Goal: Information Seeking & Learning: Learn about a topic

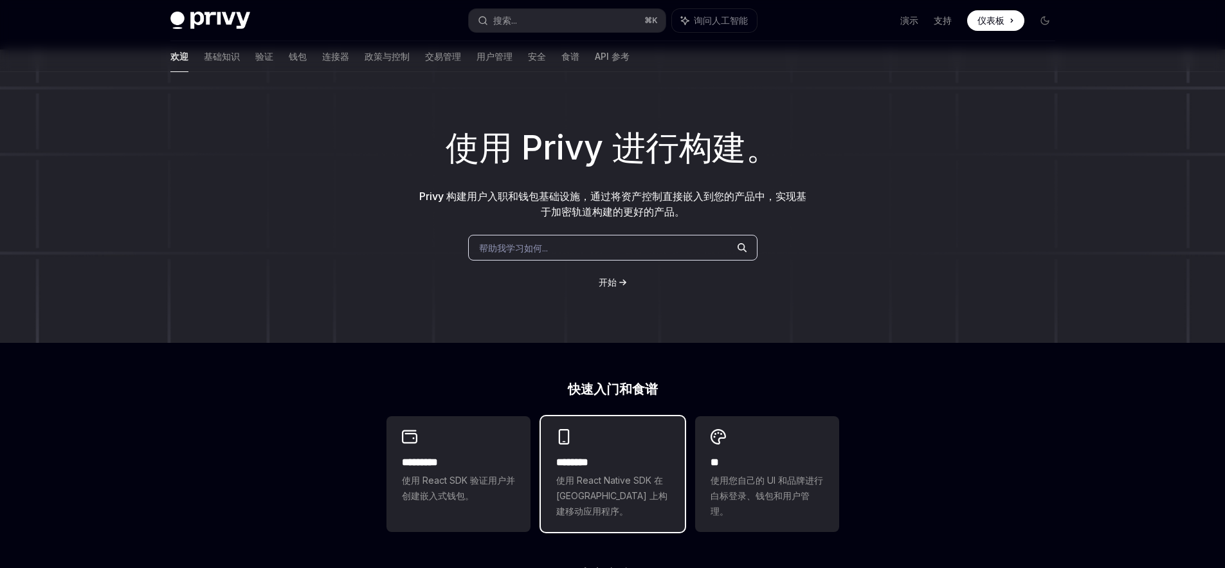
scroll to position [122, 0]
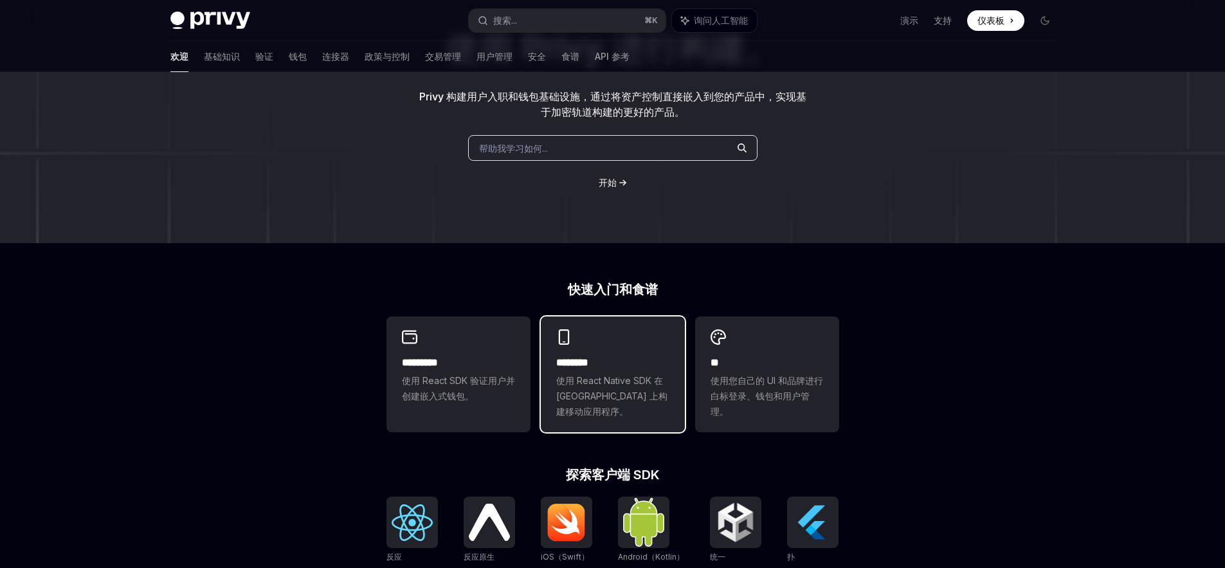
click at [648, 379] on font "使用 React Native SDK 在 [GEOGRAPHIC_DATA] 上构建移动应用程序。" at bounding box center [611, 396] width 111 height 42
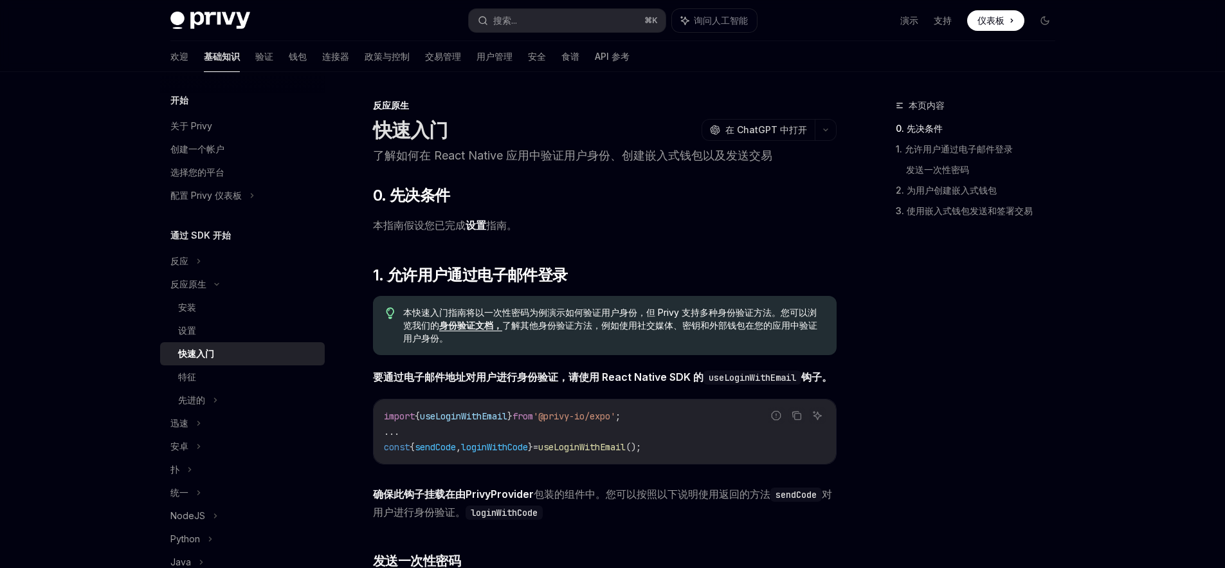
scroll to position [3, 0]
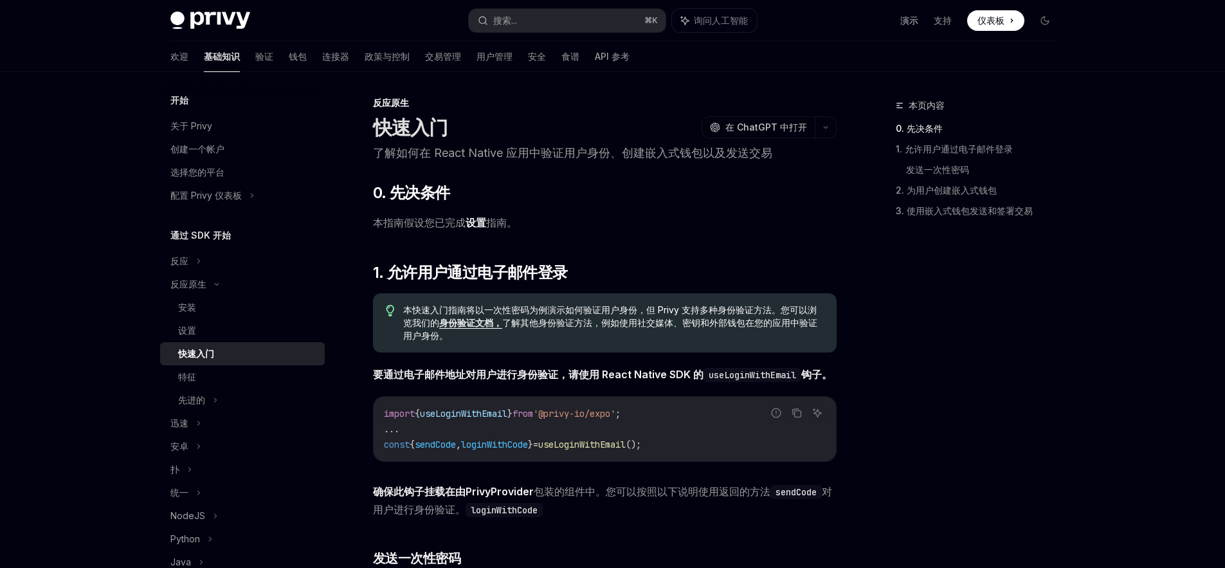
click at [911, 24] on font "演示" at bounding box center [909, 20] width 18 height 11
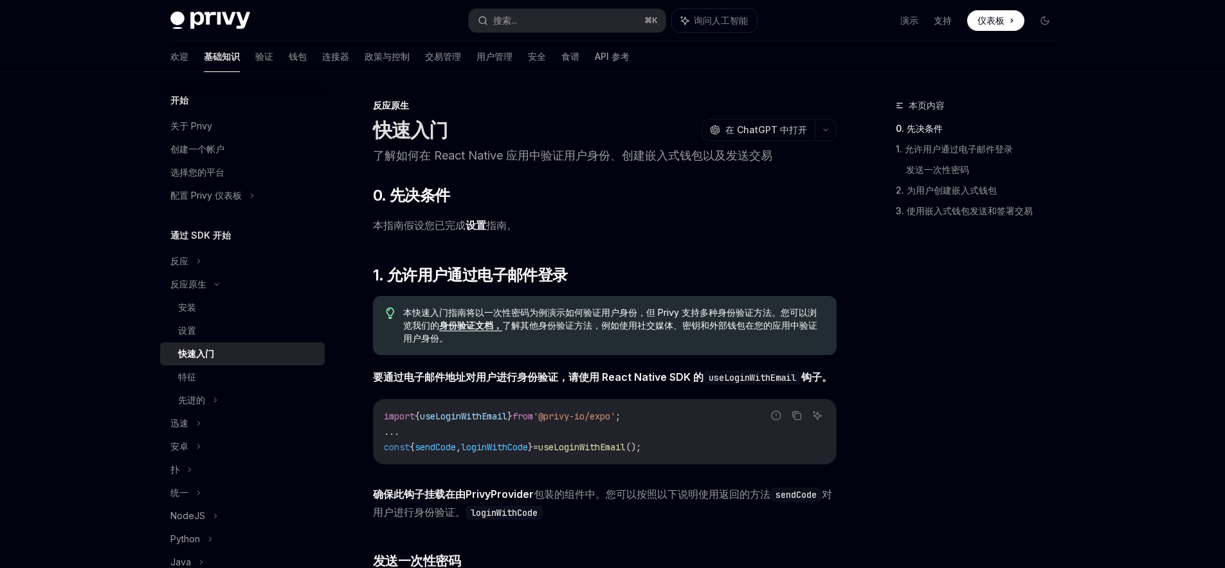
click at [945, 21] on font "支持" at bounding box center [943, 20] width 18 height 11
click at [223, 19] on img at bounding box center [210, 21] width 80 height 18
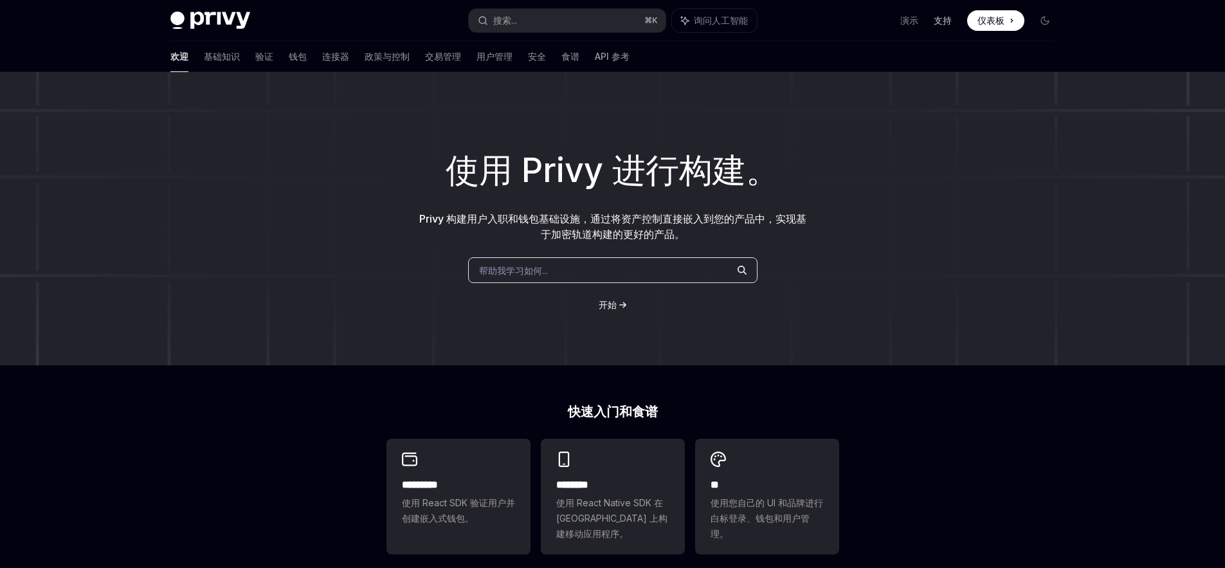
click at [948, 25] on font "支持" at bounding box center [943, 20] width 18 height 11
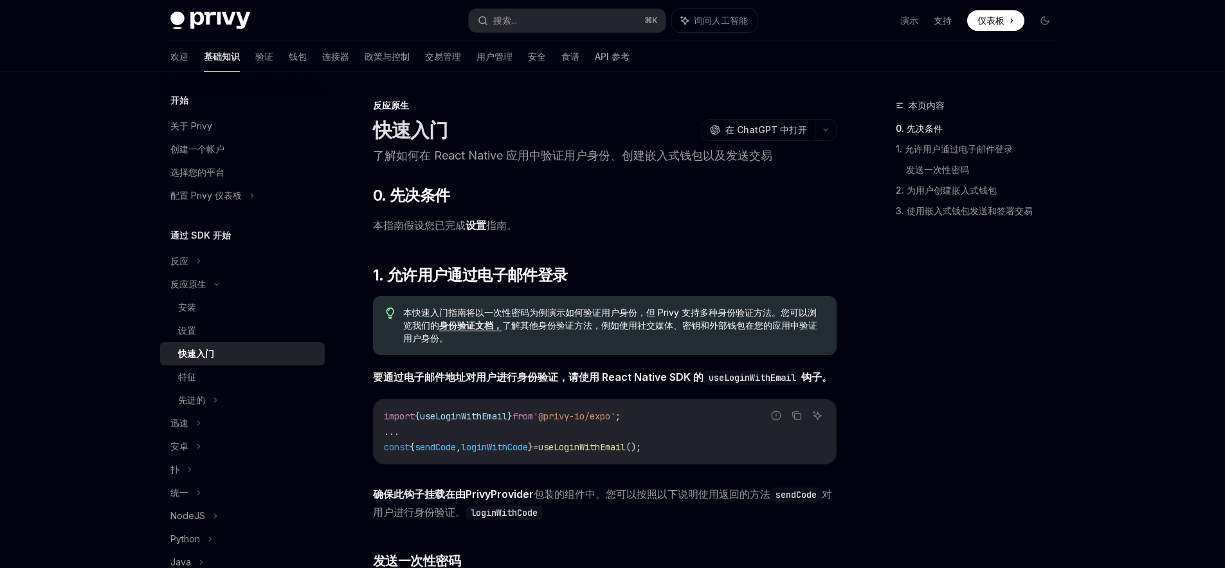
type textarea "*"
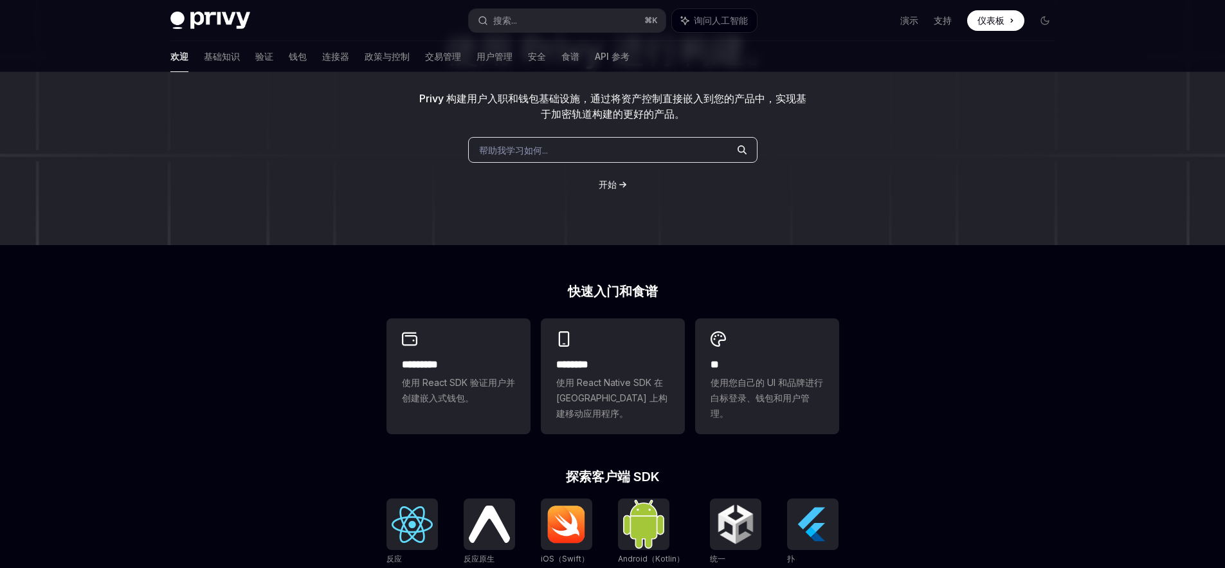
scroll to position [122, 0]
